Goal: Task Accomplishment & Management: Manage account settings

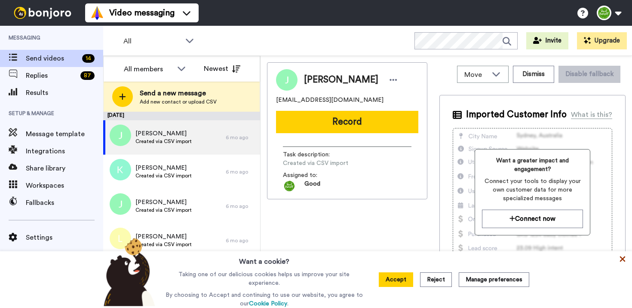
click at [623, 262] on icon at bounding box center [623, 260] width 6 height 6
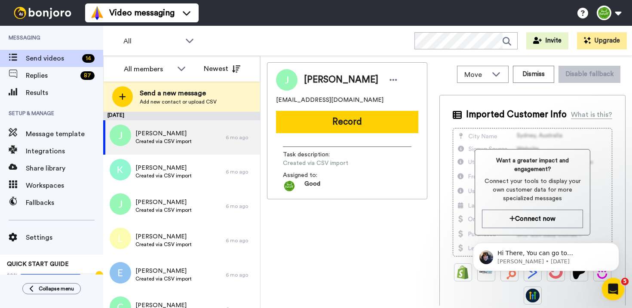
click at [611, 290] on icon "Open Intercom Messenger" at bounding box center [612, 288] width 14 height 14
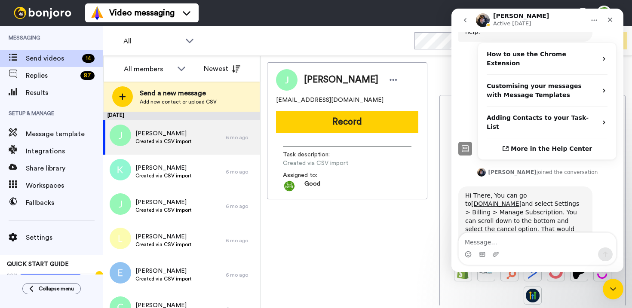
scroll to position [193, 0]
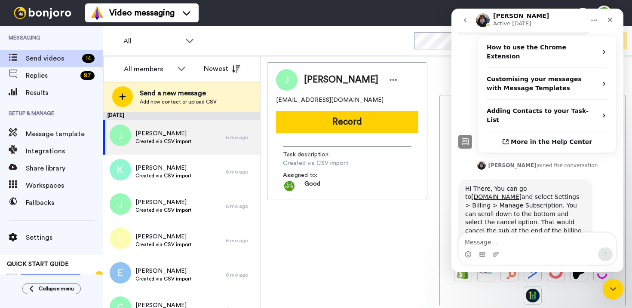
click at [354, 244] on div "Jeffrey Mackenzie Lee jeffmackenzielee@hotmail.com Record Task description : Cr…" at bounding box center [347, 183] width 160 height 243
click at [398, 4] on div "Video messaging Help docs Settings" at bounding box center [358, 13] width 547 height 26
click at [611, 17] on icon "Close" at bounding box center [610, 19] width 7 height 7
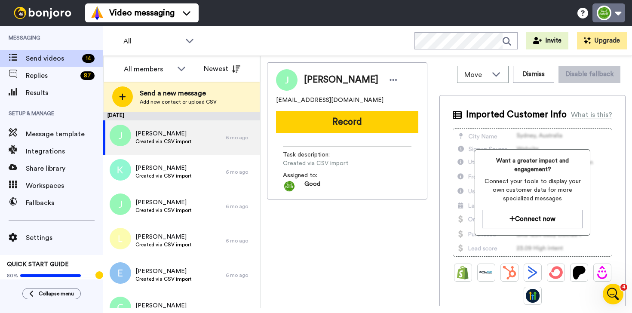
scroll to position [188, 0]
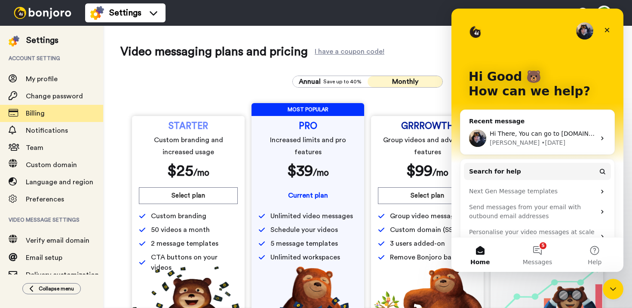
click at [228, 78] on div "Annual Save up to 40% Monthly STARTER Custom branding and increased usage $ 25 …" at bounding box center [367, 209] width 495 height 280
click at [25, 116] on span at bounding box center [13, 113] width 26 height 9
click at [605, 28] on icon "Close" at bounding box center [607, 30] width 7 height 7
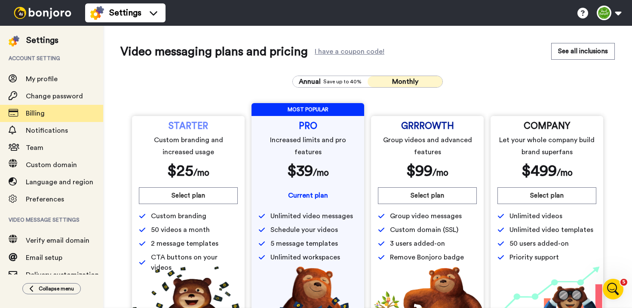
scroll to position [58, 0]
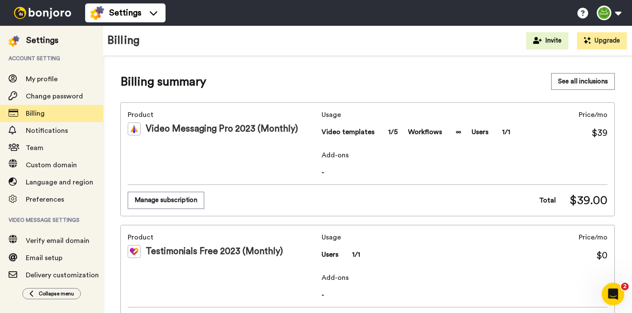
click at [622, 292] on div "Open Intercom Messenger" at bounding box center [612, 293] width 28 height 28
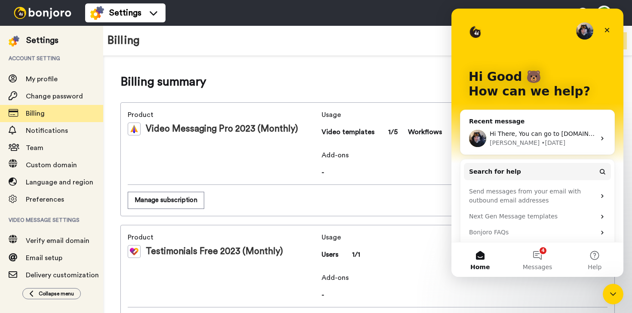
click at [557, 148] on div "Hi There, You can go to www.bonjoro.com and select Settings > Billing > Manage …" at bounding box center [538, 139] width 154 height 32
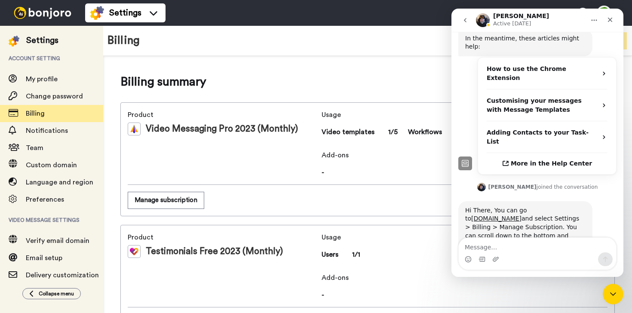
scroll to position [188, 0]
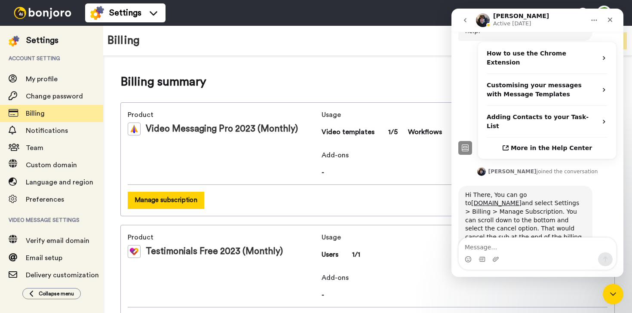
click at [188, 199] on button "Manage subscription" at bounding box center [166, 200] width 77 height 17
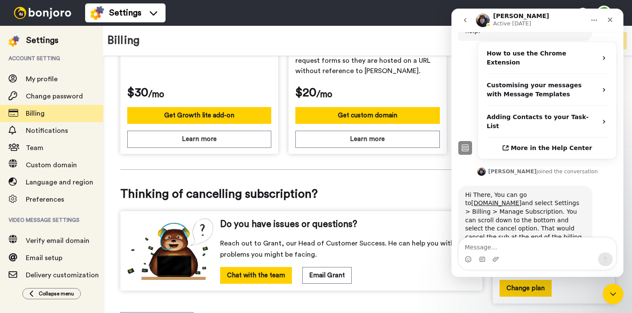
scroll to position [344, 0]
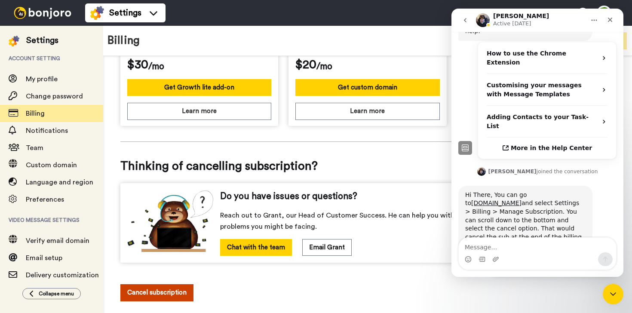
click at [159, 284] on button "Cancel subscription" at bounding box center [156, 292] width 73 height 17
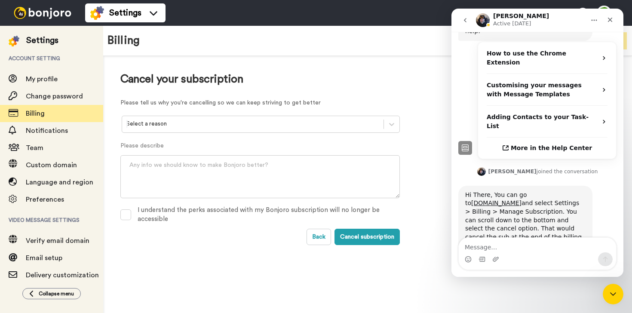
click at [279, 70] on div "Cancel your subscription Please tell us why you're cancelling so we can keep st…" at bounding box center [367, 159] width 529 height 206
click at [467, 23] on icon "go back" at bounding box center [465, 20] width 7 height 7
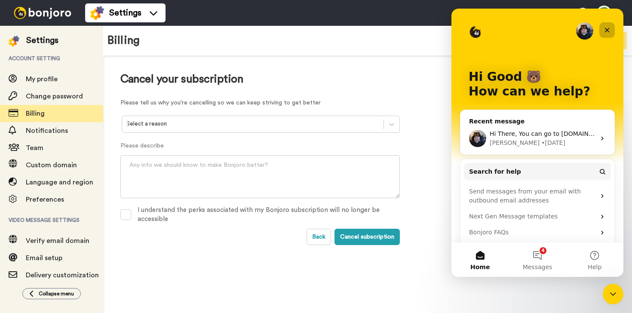
click at [612, 31] on div "Close" at bounding box center [607, 29] width 15 height 15
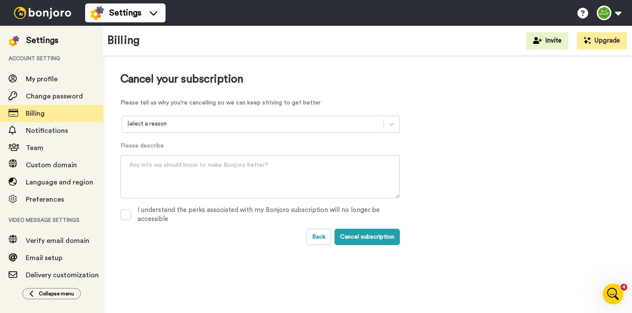
click at [232, 112] on div "Cancel your subscription Please tell us why you're cancelling so we can keep st…" at bounding box center [260, 159] width 280 height 172
click at [228, 122] on div at bounding box center [252, 124] width 253 height 10
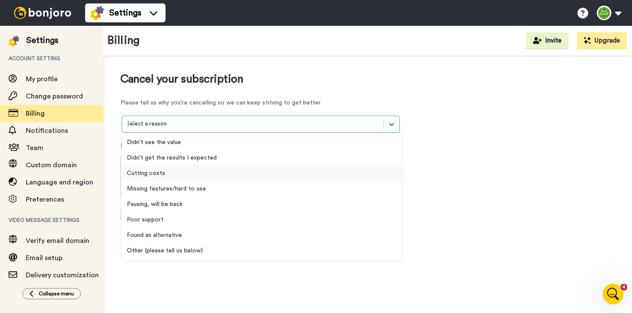
click at [172, 175] on div "Cutting costs" at bounding box center [262, 173] width 280 height 15
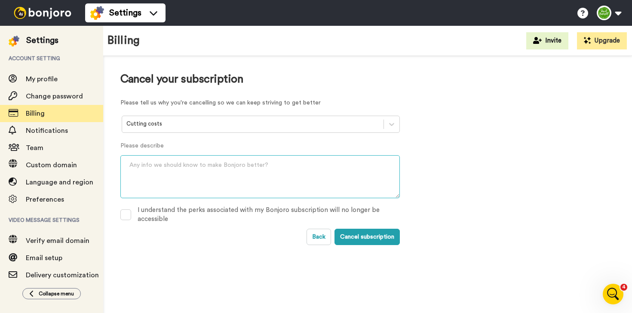
click at [172, 175] on textarea at bounding box center [260, 176] width 280 height 43
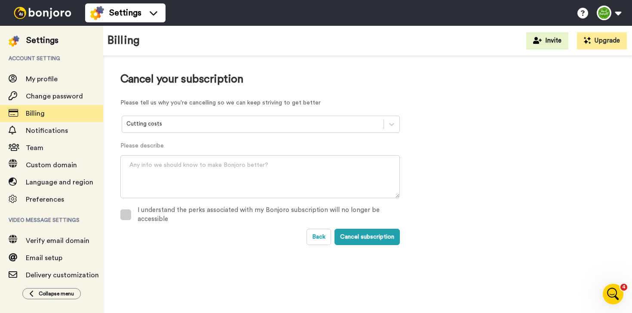
click at [133, 211] on label "I understand the perks associated with my Bonjoro subscription will no longer b…" at bounding box center [260, 215] width 280 height 11
click at [364, 240] on button "Cancel subscription" at bounding box center [367, 237] width 65 height 16
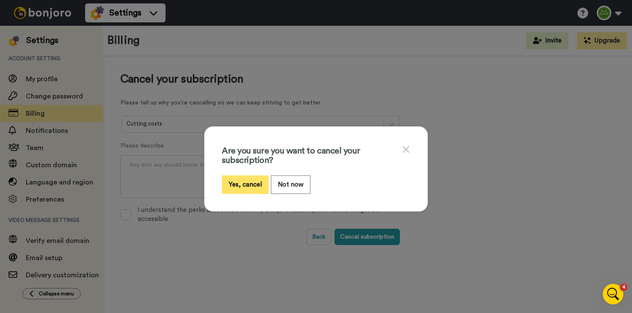
click at [255, 183] on button "Yes, cancel" at bounding box center [245, 185] width 47 height 18
